Goal: Find specific page/section: Find specific page/section

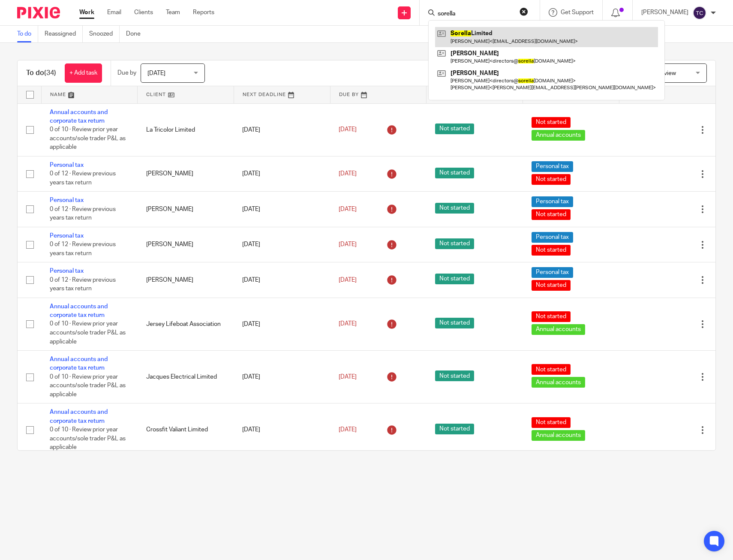
type input "sorella"
click at [510, 31] on link at bounding box center [546, 37] width 223 height 20
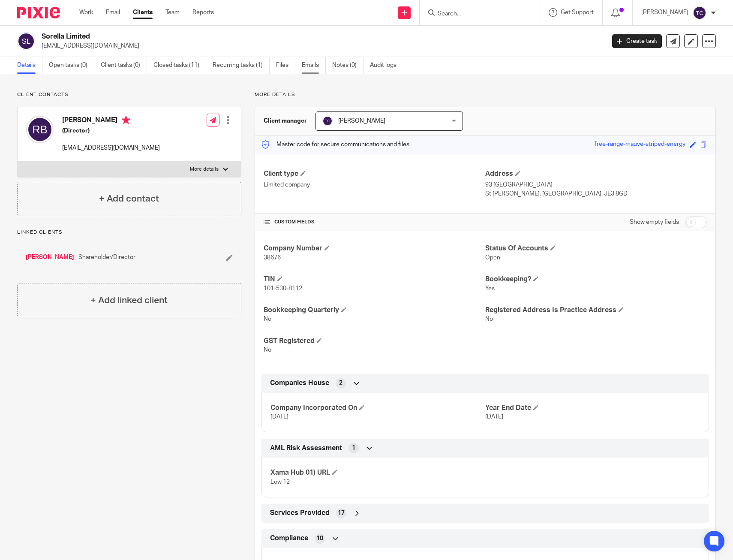
click at [307, 67] on link "Emails" at bounding box center [314, 65] width 24 height 17
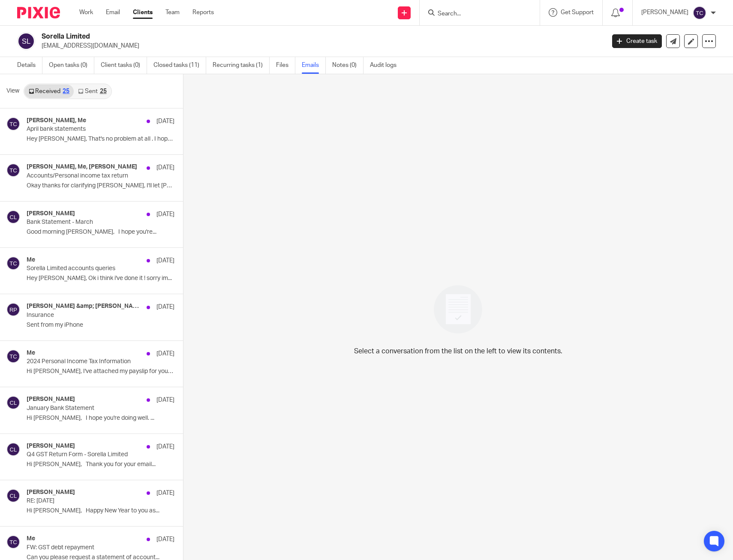
click at [464, 11] on input "Search" at bounding box center [475, 14] width 77 height 8
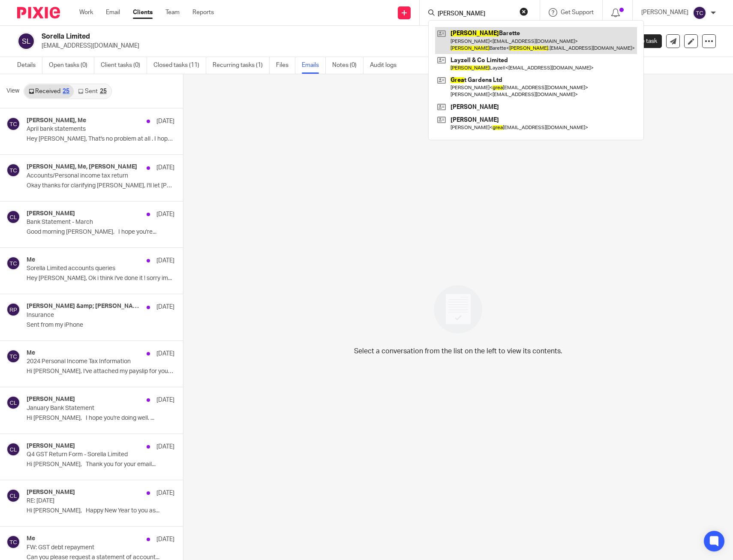
type input "greg"
click at [510, 34] on link at bounding box center [536, 40] width 202 height 27
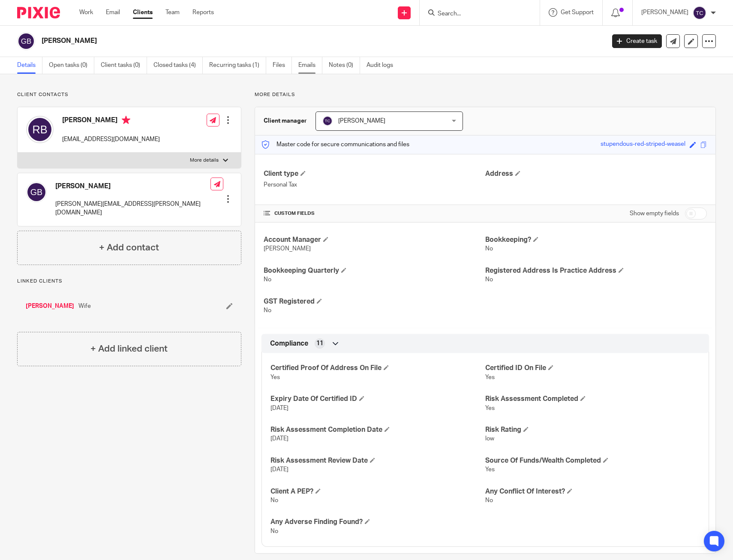
click at [308, 70] on link "Emails" at bounding box center [311, 65] width 24 height 17
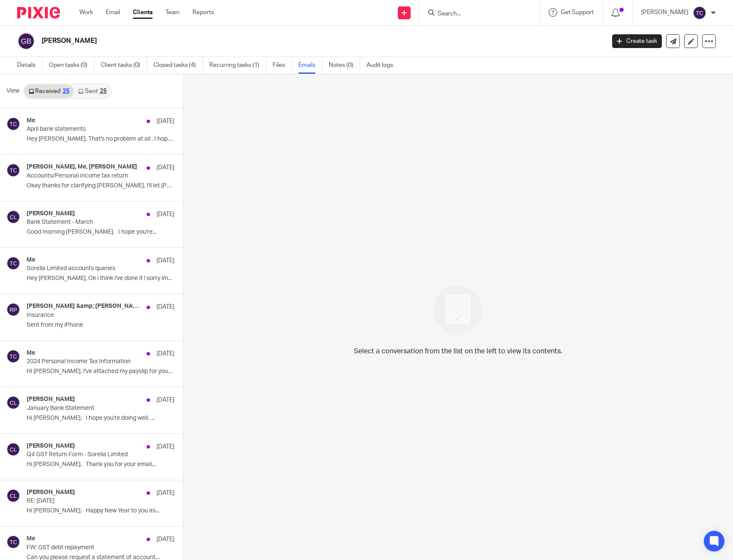
click at [103, 92] on div "25" at bounding box center [103, 91] width 7 height 6
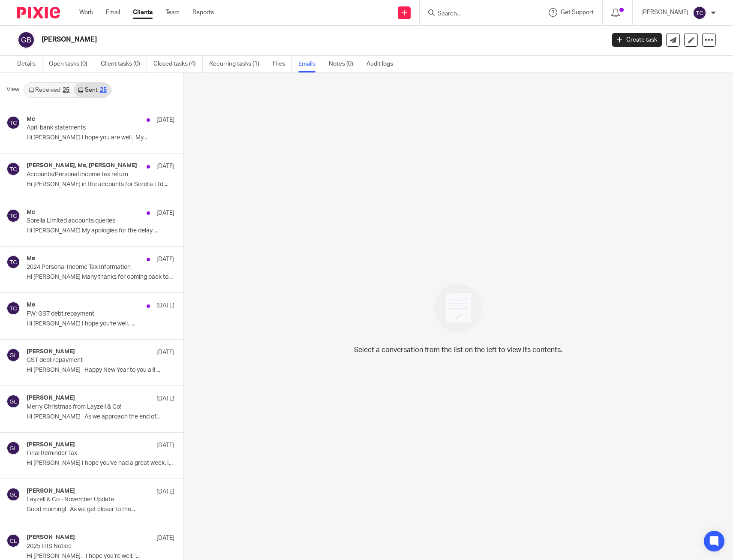
click at [54, 96] on link "Received 25" at bounding box center [48, 90] width 49 height 14
